Goal: Task Accomplishment & Management: Manage account settings

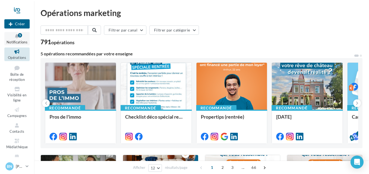
click at [14, 35] on icon at bounding box center [17, 36] width 22 height 6
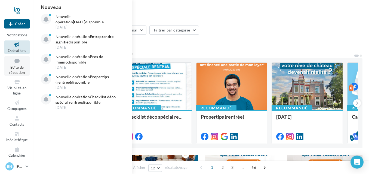
scroll to position [11, 0]
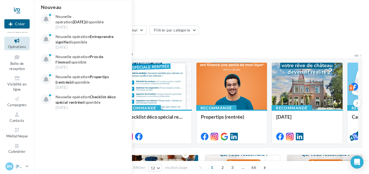
click at [10, 164] on span "Bn" at bounding box center [9, 166] width 5 height 5
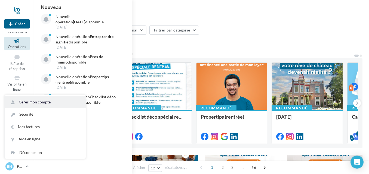
click at [37, 103] on link "Gérer mon compte" at bounding box center [45, 102] width 81 height 12
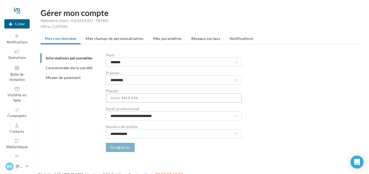
click at [135, 99] on input "text" at bounding box center [174, 97] width 136 height 9
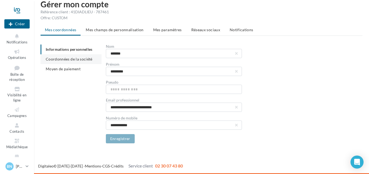
click at [71, 59] on span "Coordonnées de la société" at bounding box center [69, 59] width 47 height 5
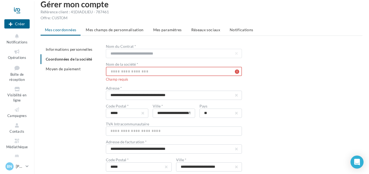
click at [144, 72] on input "text" at bounding box center [174, 71] width 136 height 9
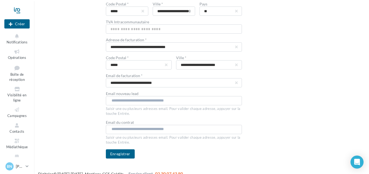
scroll to position [113, 0]
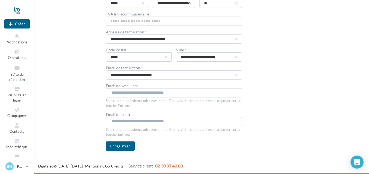
type input "**********"
click at [127, 95] on input "text" at bounding box center [173, 92] width 124 height 5
type input "**********"
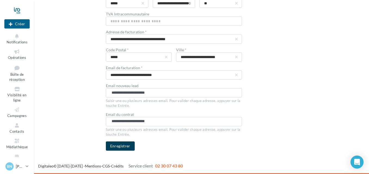
click at [122, 146] on button "Enregistrer" at bounding box center [120, 146] width 29 height 9
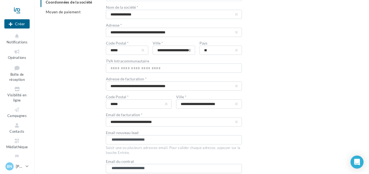
scroll to position [0, 0]
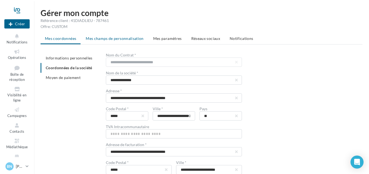
click at [112, 39] on span "Mes champs de personnalisation" at bounding box center [115, 38] width 58 height 5
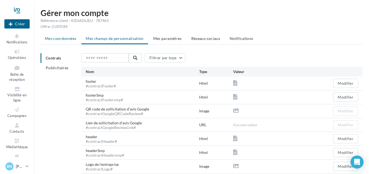
click at [63, 37] on span "Mes coordonnées" at bounding box center [60, 38] width 31 height 5
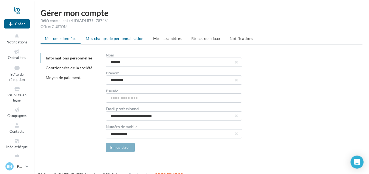
click at [120, 37] on span "Mes champs de personnalisation" at bounding box center [115, 38] width 58 height 5
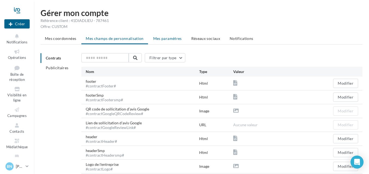
click at [169, 38] on span "Mes paramètres" at bounding box center [167, 38] width 29 height 5
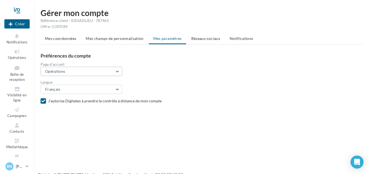
click at [74, 70] on button "Opérations" at bounding box center [81, 71] width 82 height 9
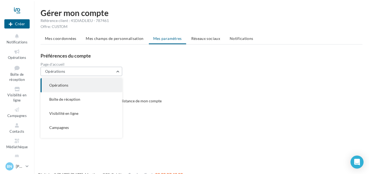
click at [74, 70] on button "Opérations" at bounding box center [81, 71] width 82 height 9
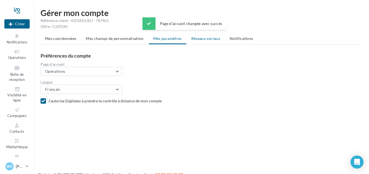
click at [210, 37] on span "Réseaux sociaux" at bounding box center [205, 38] width 29 height 5
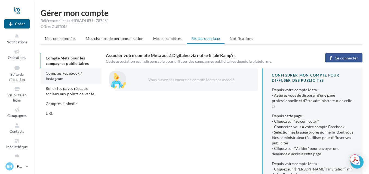
click at [63, 74] on span "Comptes Facebook / Instagram" at bounding box center [64, 76] width 36 height 10
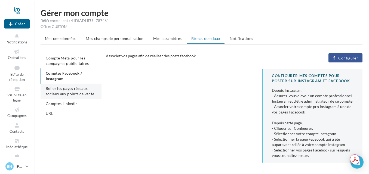
click at [73, 91] on li "Relier les pages réseaux sociaux aux points de vente" at bounding box center [70, 91] width 61 height 15
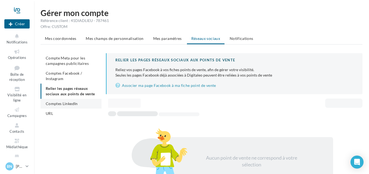
click at [55, 106] on span "Comptes LinkedIn" at bounding box center [62, 103] width 32 height 5
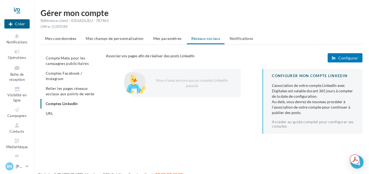
click at [345, 57] on span "Configurer" at bounding box center [348, 58] width 20 height 4
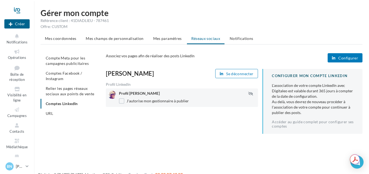
click at [64, 90] on span "Relier les pages réseaux sociaux aux points de vente" at bounding box center [70, 91] width 48 height 10
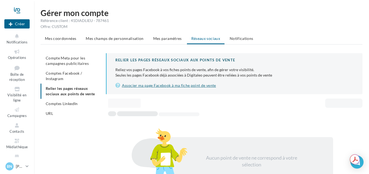
click at [172, 85] on link "Associer ma page Facebook à ma fiche point de vente" at bounding box center [234, 85] width 238 height 7
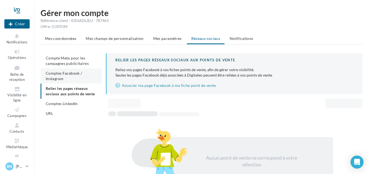
click at [63, 77] on span "Comptes Facebook / Instagram" at bounding box center [64, 76] width 36 height 10
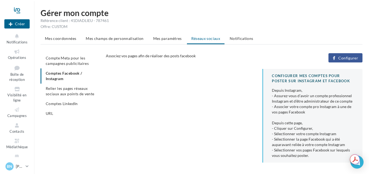
click at [351, 58] on span "Configurer" at bounding box center [348, 58] width 20 height 4
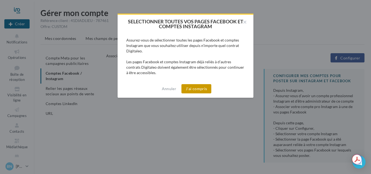
click at [197, 92] on button "J'ai compris" at bounding box center [197, 88] width 30 height 9
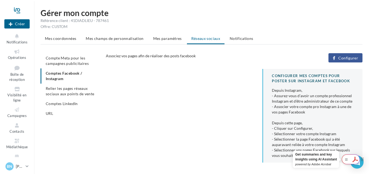
click at [357, 161] on div at bounding box center [350, 160] width 18 height 10
click at [358, 165] on icon "Open Intercom Messenger" at bounding box center [356, 162] width 6 height 7
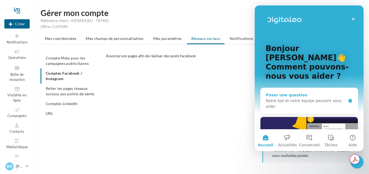
click at [285, 92] on div "Poser une question" at bounding box center [306, 95] width 80 height 6
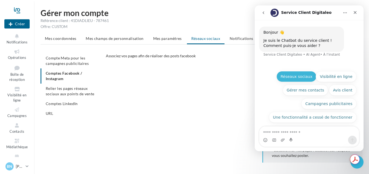
click at [301, 75] on button "Réseaux sociaux" at bounding box center [296, 76] width 40 height 11
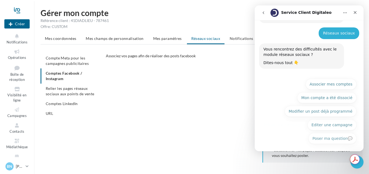
scroll to position [30, 0]
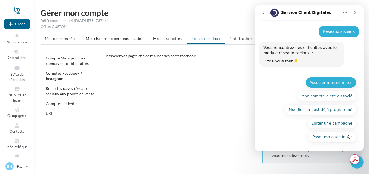
click at [331, 85] on button "Associer mes comptes" at bounding box center [330, 82] width 51 height 11
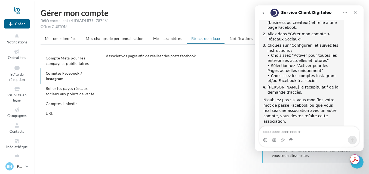
scroll to position [100, 0]
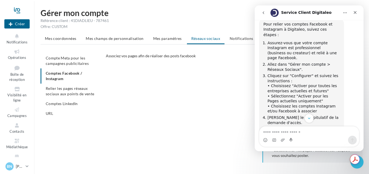
click at [221, 108] on div "CONFIGURER MES COMPTES POUR POSTER sur instagram et facebook Depuis Instagram, …" at bounding box center [236, 118] width 261 height 98
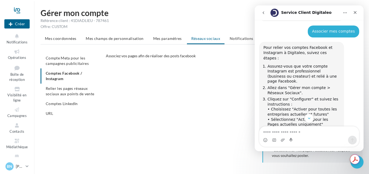
scroll to position [45, 0]
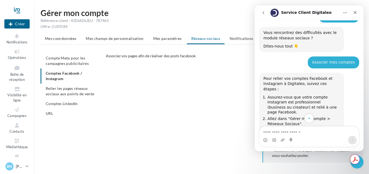
click at [333, 12] on div "Service Client Digitaleo" at bounding box center [304, 12] width 69 height 9
click at [345, 13] on icon "Accueil" at bounding box center [345, 13] width 4 height 1
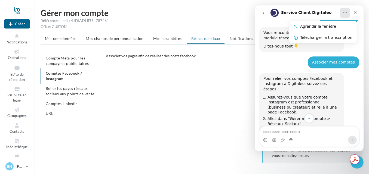
click at [208, 93] on div "CONFIGURER MES COMPTES POUR POSTER sur instagram et facebook Depuis Instagram, …" at bounding box center [236, 118] width 261 height 98
click at [347, 4] on html "Nouvelle campagne Créer Notifications Opérations Boîte de réception Visibilité …" at bounding box center [184, 87] width 369 height 174
click at [355, 11] on icon "Fermer" at bounding box center [355, 12] width 4 height 4
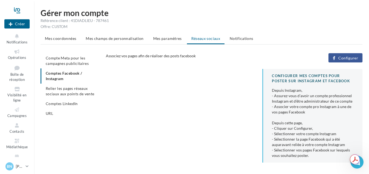
scroll to position [154, 0]
click at [353, 57] on span "Configurer" at bounding box center [348, 58] width 20 height 4
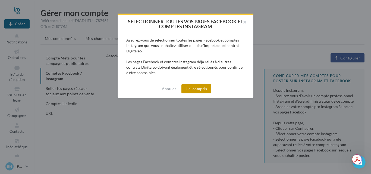
click at [202, 91] on button "J'ai compris" at bounding box center [197, 88] width 30 height 9
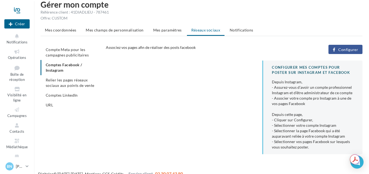
scroll to position [16, 0]
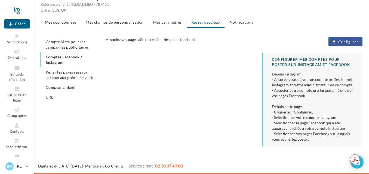
click at [348, 42] on span "Configurer" at bounding box center [348, 42] width 20 height 4
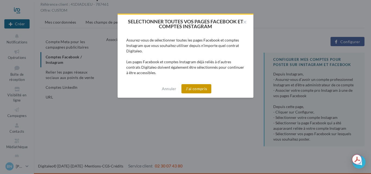
click at [199, 88] on button "J'ai compris" at bounding box center [197, 88] width 30 height 9
